Goal: Obtain resource: Obtain resource

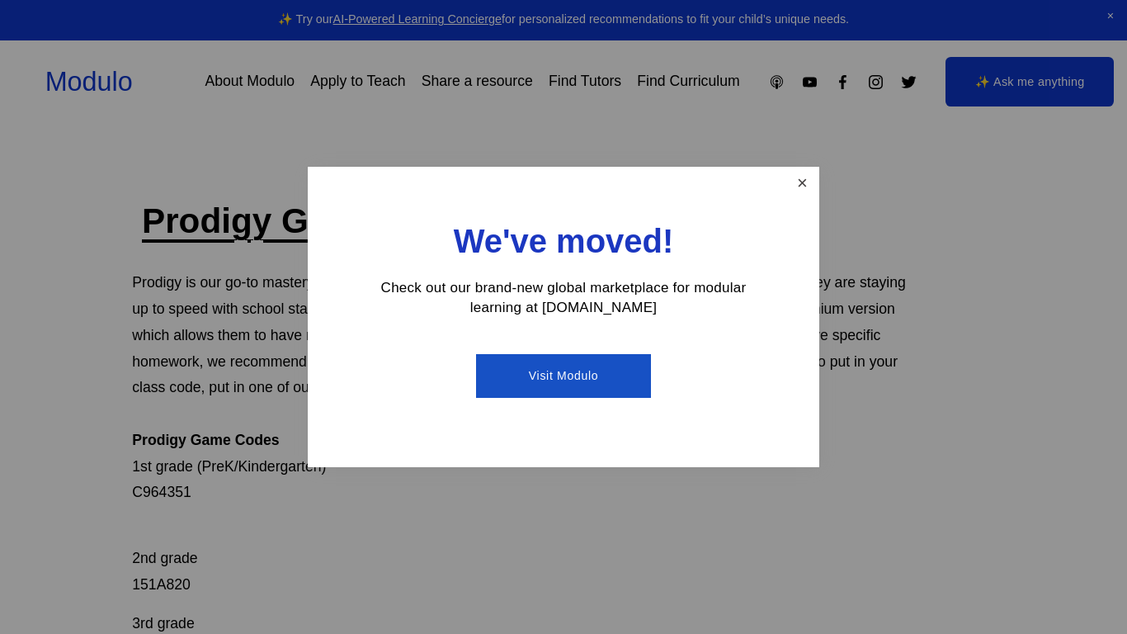
click at [801, 186] on link "Close" at bounding box center [802, 183] width 29 height 29
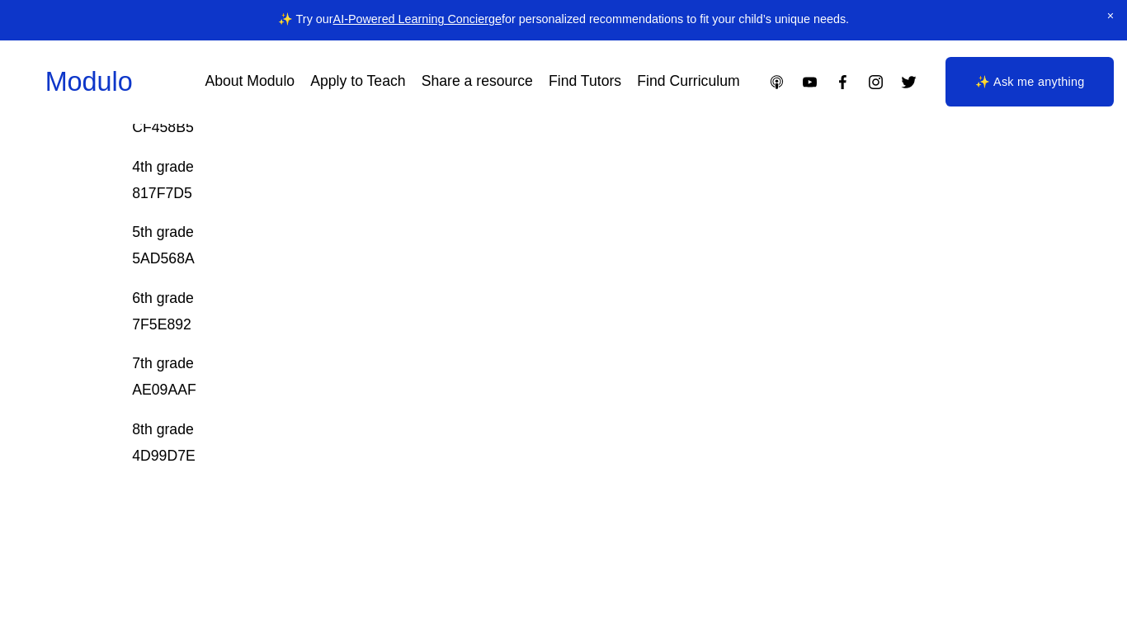
scroll to position [526, 0]
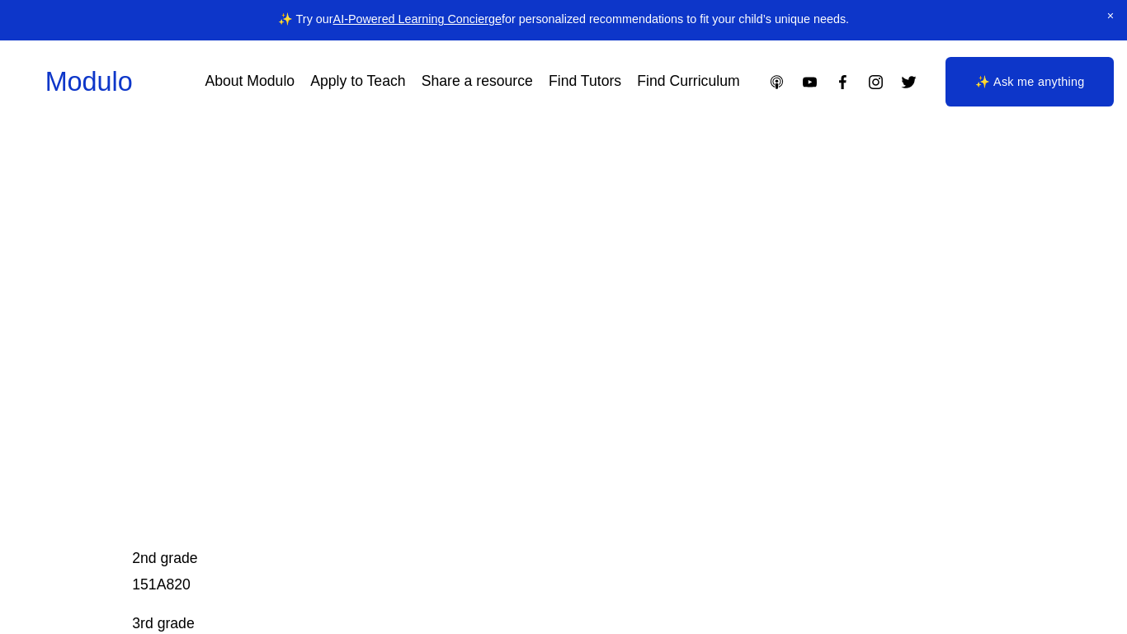
scroll to position [526, 0]
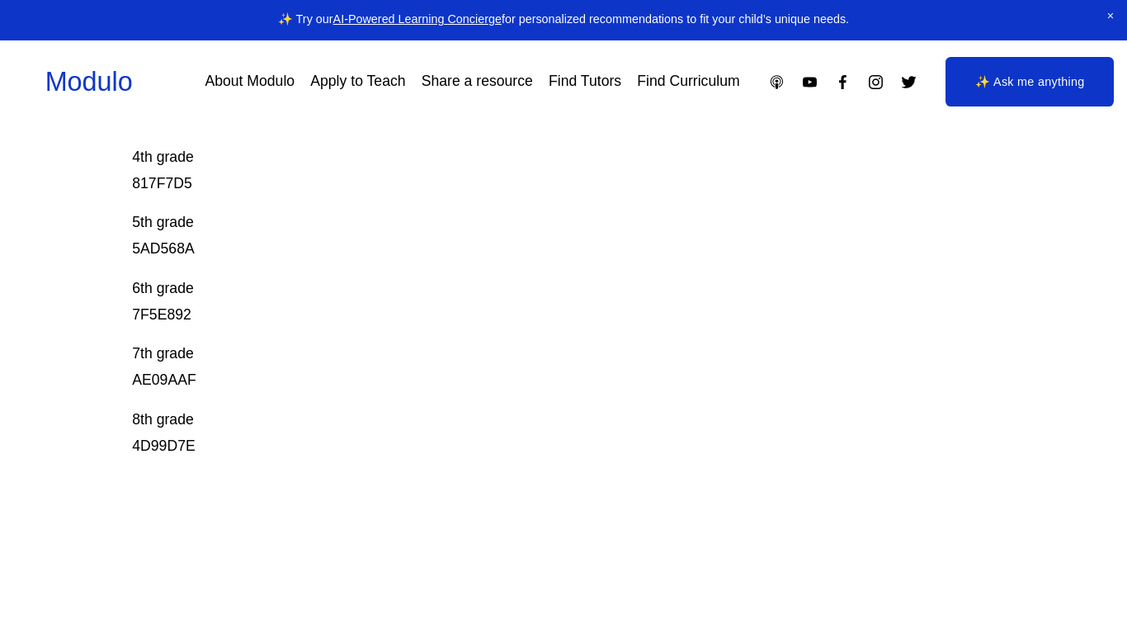
scroll to position [546, 0]
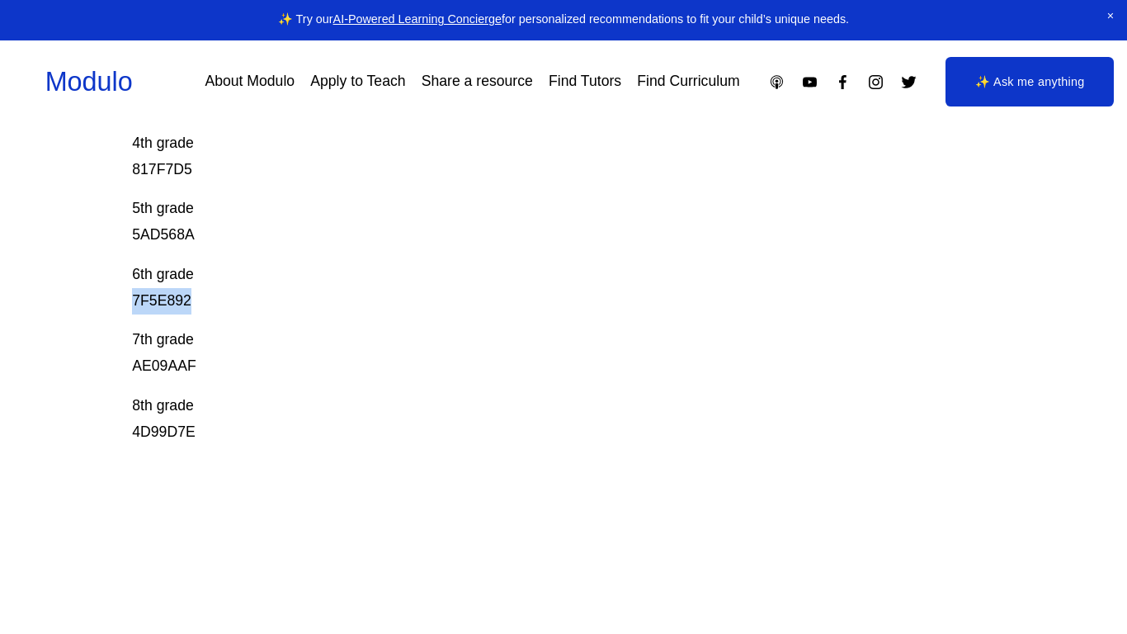
drag, startPoint x: 128, startPoint y: 306, endPoint x: 192, endPoint y: 299, distance: 64.8
click at [192, 299] on div "Prodigy Game Codes Prodigy is our go-to mastery- based tool to give kids lots o…" at bounding box center [563, 149] width 1127 height 995
copy p "7F5E892"
